Goal: Task Accomplishment & Management: Manage account settings

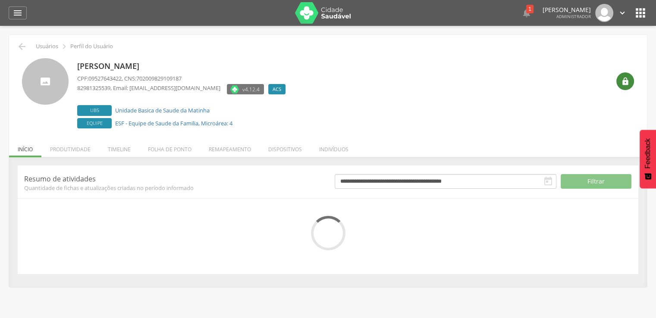
click at [628, 83] on icon "" at bounding box center [625, 81] width 9 height 9
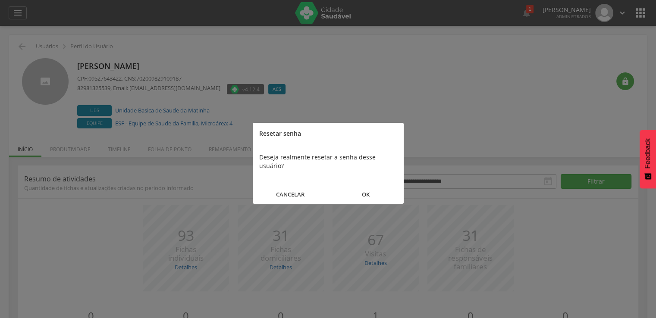
click at [290, 187] on button "CANCELAR" at bounding box center [290, 194] width 75 height 19
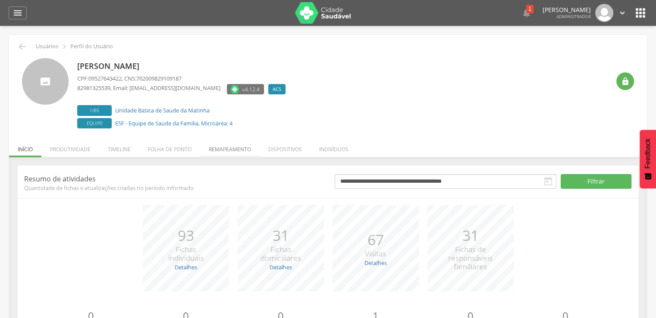
click at [227, 150] on li "Remapeamento" at bounding box center [230, 147] width 60 height 20
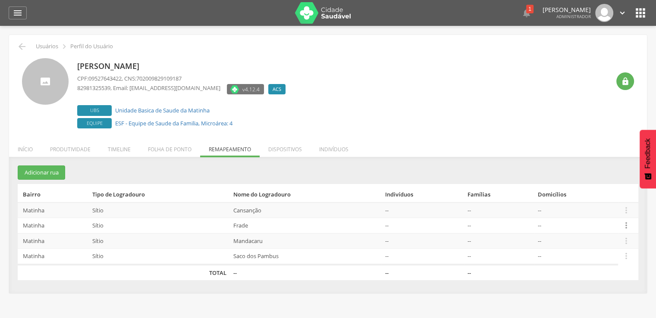
click at [622, 223] on icon "" at bounding box center [625, 225] width 9 height 9
click at [608, 190] on link "Desalocar famílias" at bounding box center [596, 191] width 68 height 11
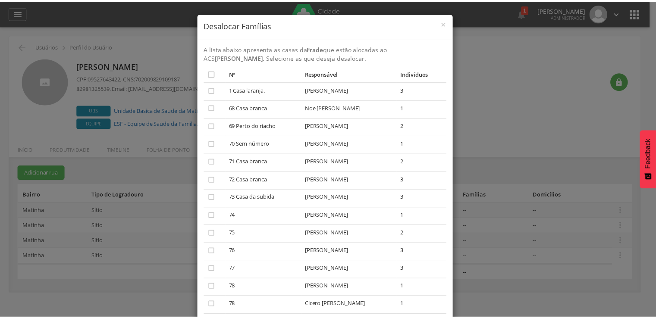
scroll to position [126, 0]
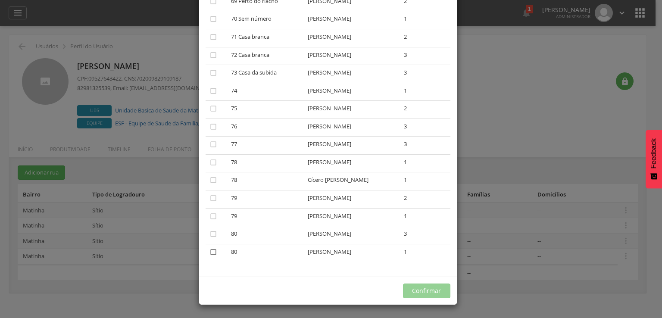
click at [209, 254] on icon "" at bounding box center [213, 252] width 9 height 9
click at [424, 292] on button "Confirmar" at bounding box center [426, 291] width 47 height 15
